Goal: Find specific page/section

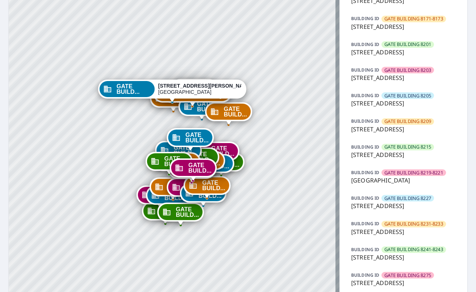
scroll to position [426, 0]
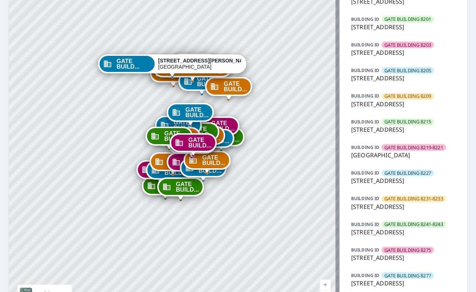
click at [419, 49] on span "GATE BUILDING 8203" at bounding box center [408, 45] width 47 height 7
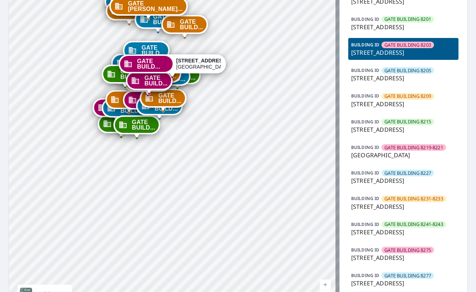
drag, startPoint x: 392, startPoint y: 188, endPoint x: 405, endPoint y: 186, distance: 13.0
click at [405, 57] on p "[STREET_ADDRESS]" at bounding box center [403, 52] width 104 height 9
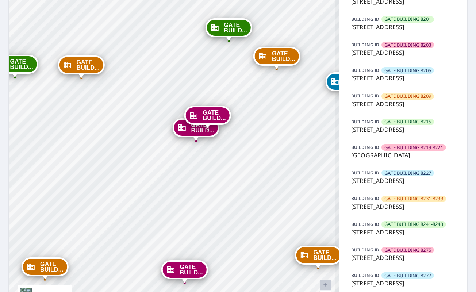
click at [404, 49] on span "GATE BUILDING 8203" at bounding box center [408, 45] width 47 height 7
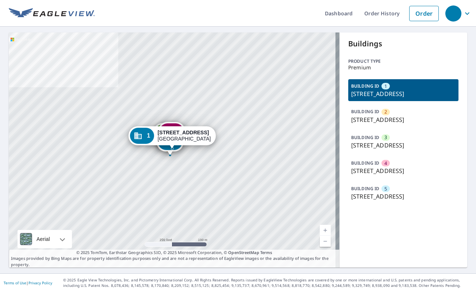
click at [370, 140] on p "BUILDING ID" at bounding box center [365, 137] width 28 height 6
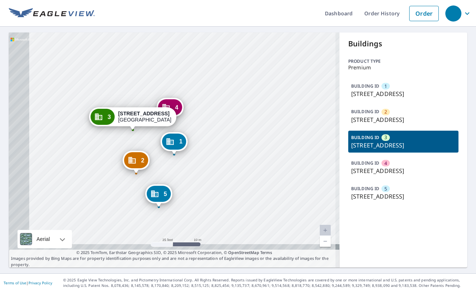
drag, startPoint x: 229, startPoint y: 146, endPoint x: 237, endPoint y: 132, distance: 16.0
click at [237, 132] on div "1 1806 E Marks St Orlando, FL 32803 2 1802 E Marks St Orlando, FL 32803 4 1804 …" at bounding box center [174, 150] width 331 height 235
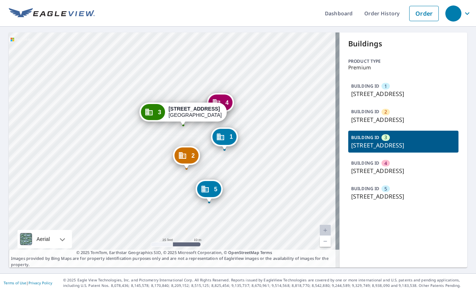
drag, startPoint x: 130, startPoint y: 188, endPoint x: 180, endPoint y: 183, distance: 49.5
click at [180, 183] on div "1 1806 E Marks St Orlando, FL 32803 2 1802 E Marks St Orlando, FL 32803 4 1804 …" at bounding box center [174, 150] width 331 height 235
